Goal: Navigation & Orientation: Find specific page/section

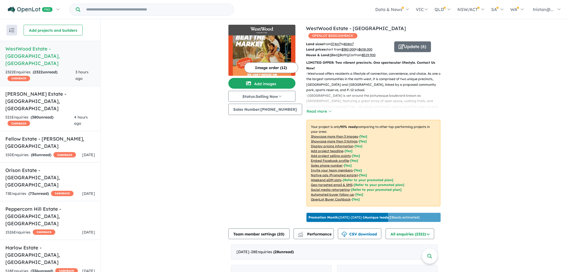
scroll to position [124, 0]
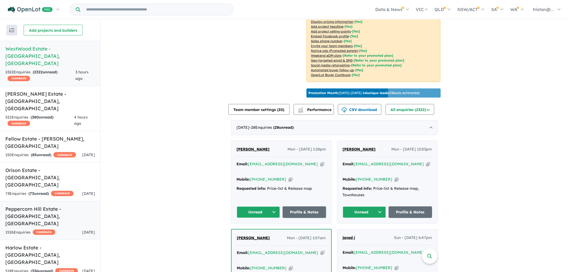
click at [61, 205] on h5 "Peppercorn Hill Estate - [GEOGRAPHIC_DATA] , [GEOGRAPHIC_DATA]" at bounding box center [50, 216] width 90 height 22
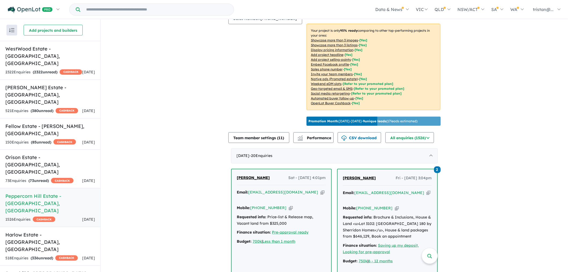
scroll to position [96, 0]
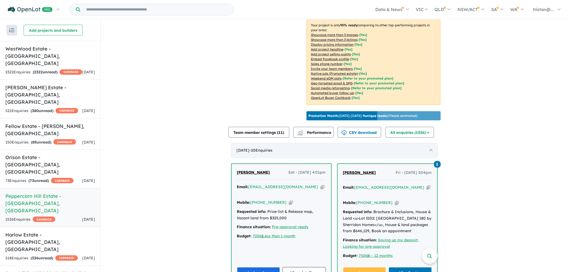
click at [273, 152] on span "- 20 Enquir ies ( 0 unread)" at bounding box center [261, 150] width 23 height 5
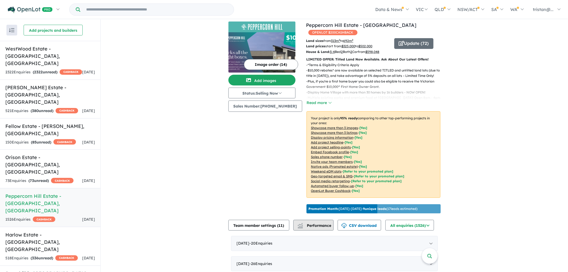
scroll to position [0, 0]
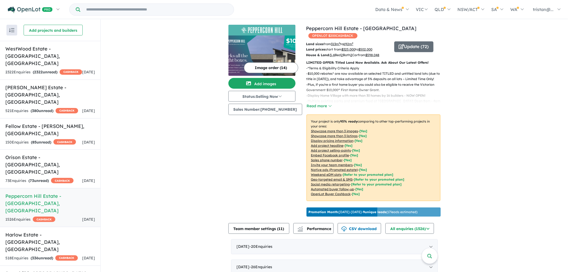
click at [320, 36] on span "OPENLOT $ 200 CASHBACK" at bounding box center [332, 35] width 49 height 5
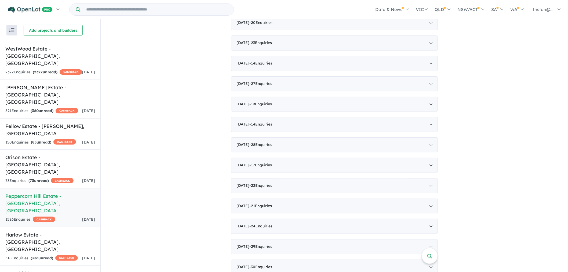
scroll to position [537, 0]
